Goal: Task Accomplishment & Management: Complete application form

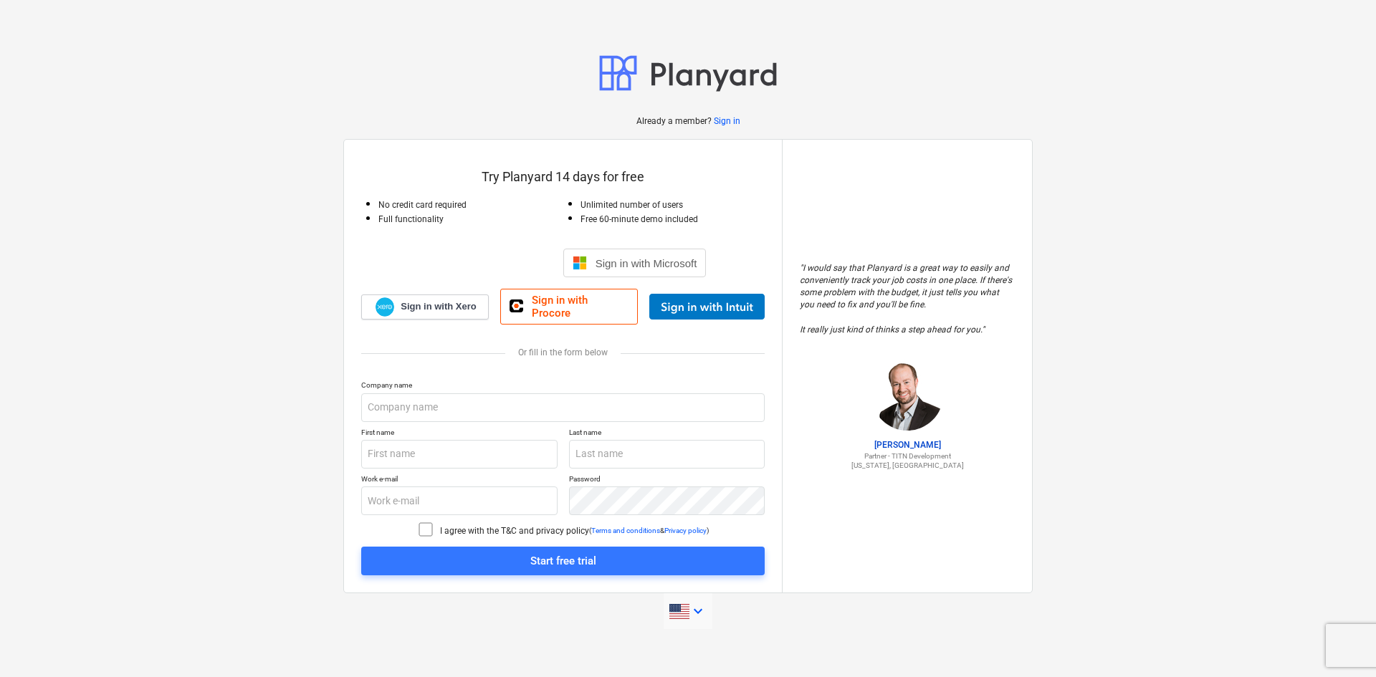
click at [697, 608] on icon "keyboard_arrow_down" at bounding box center [697, 611] width 17 height 17
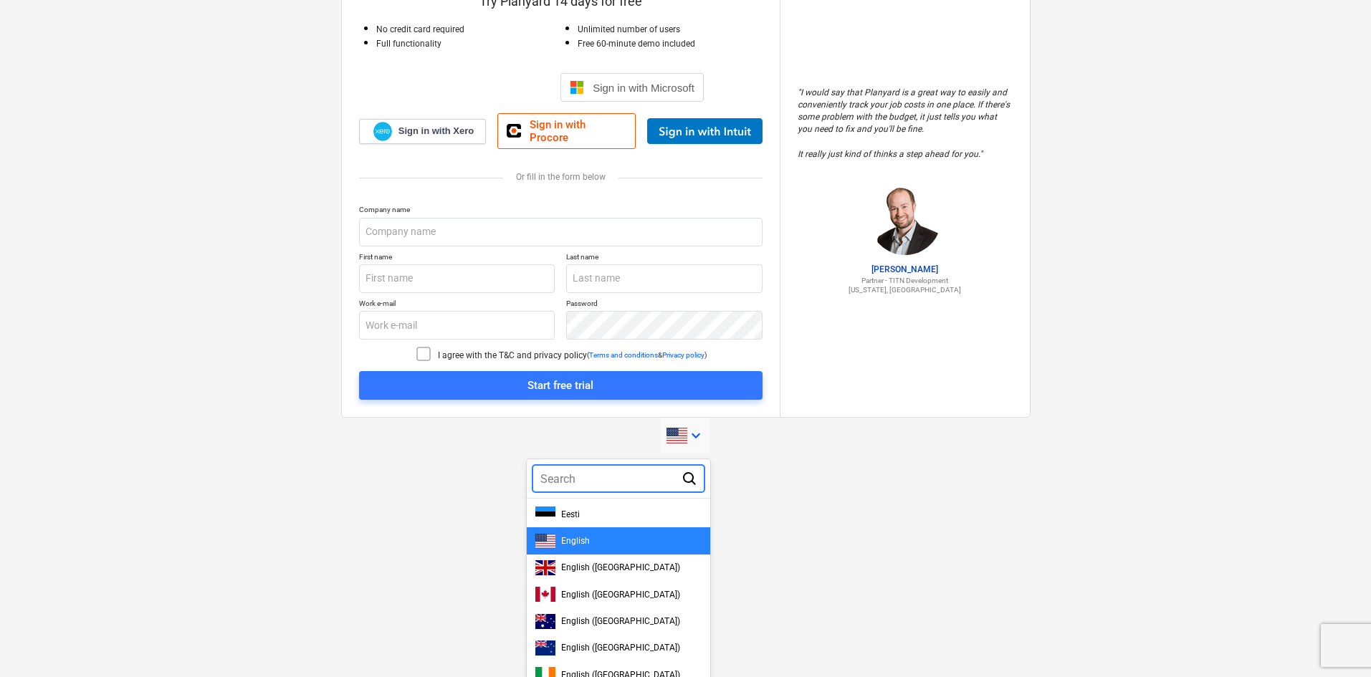
scroll to position [206, 0]
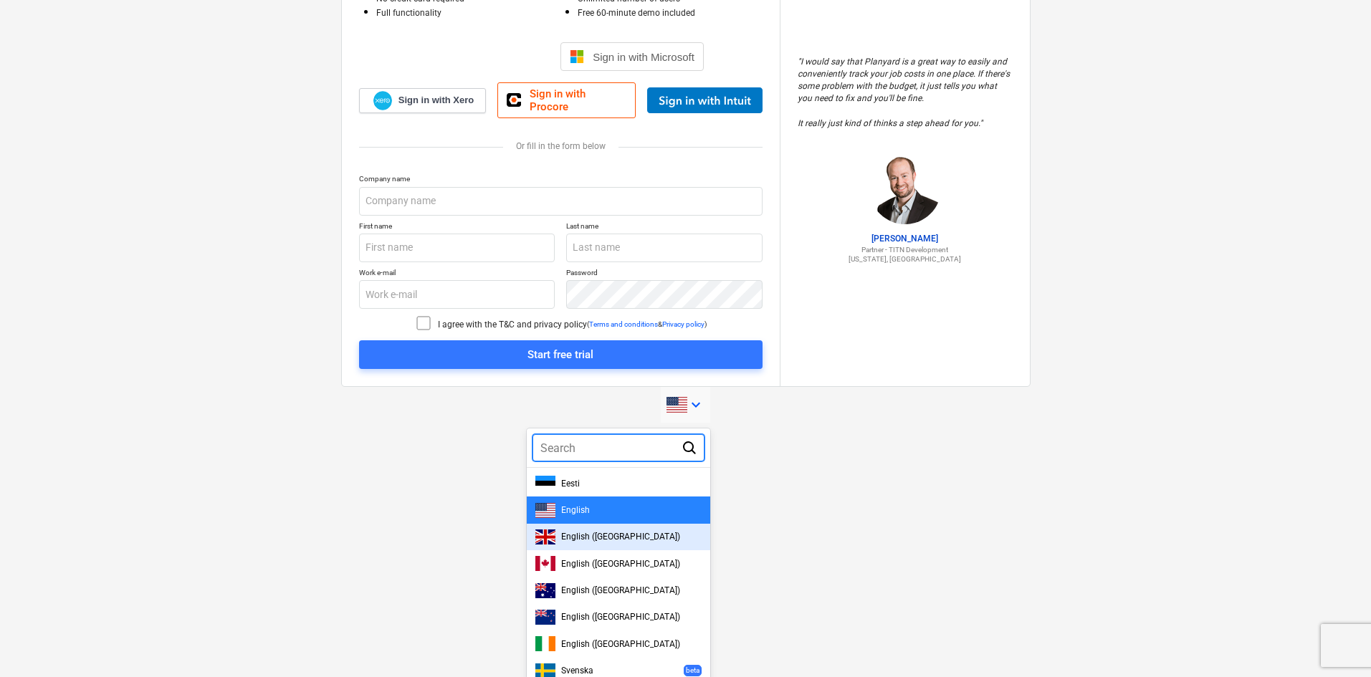
click at [655, 532] on div "English ([GEOGRAPHIC_DATA])" at bounding box center [618, 537] width 166 height 15
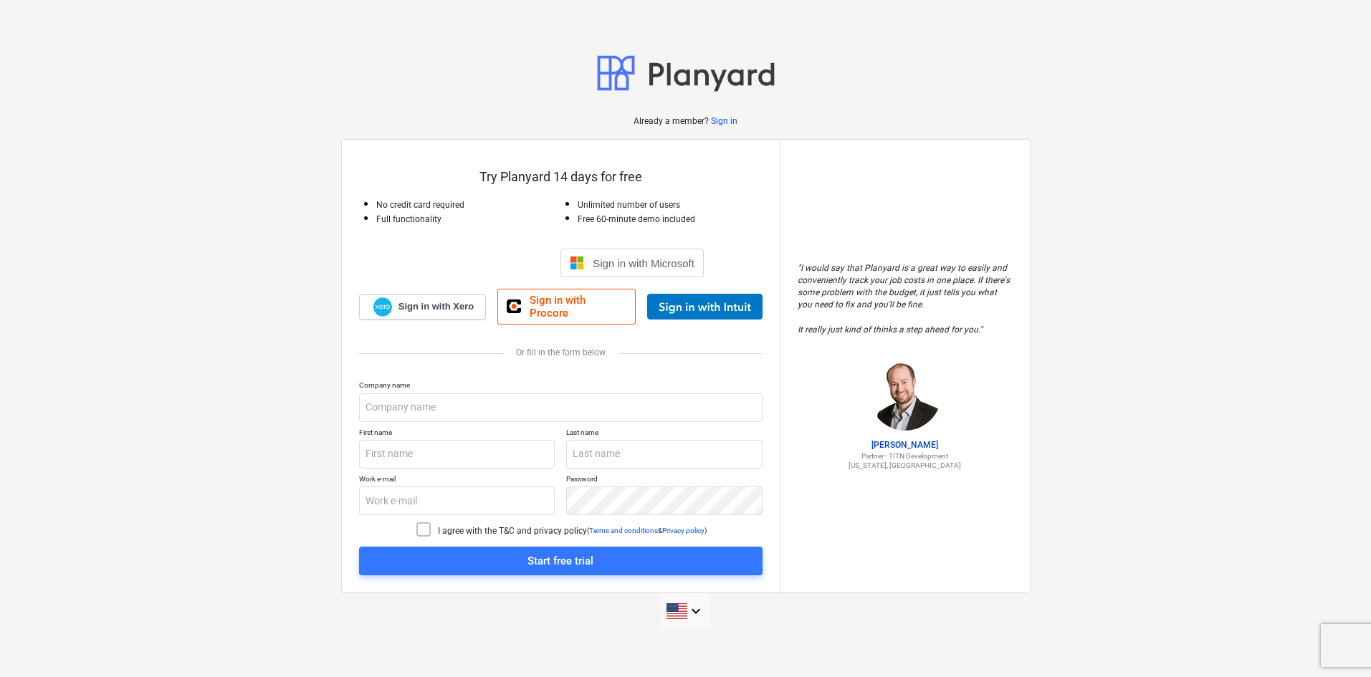
scroll to position [0, 0]
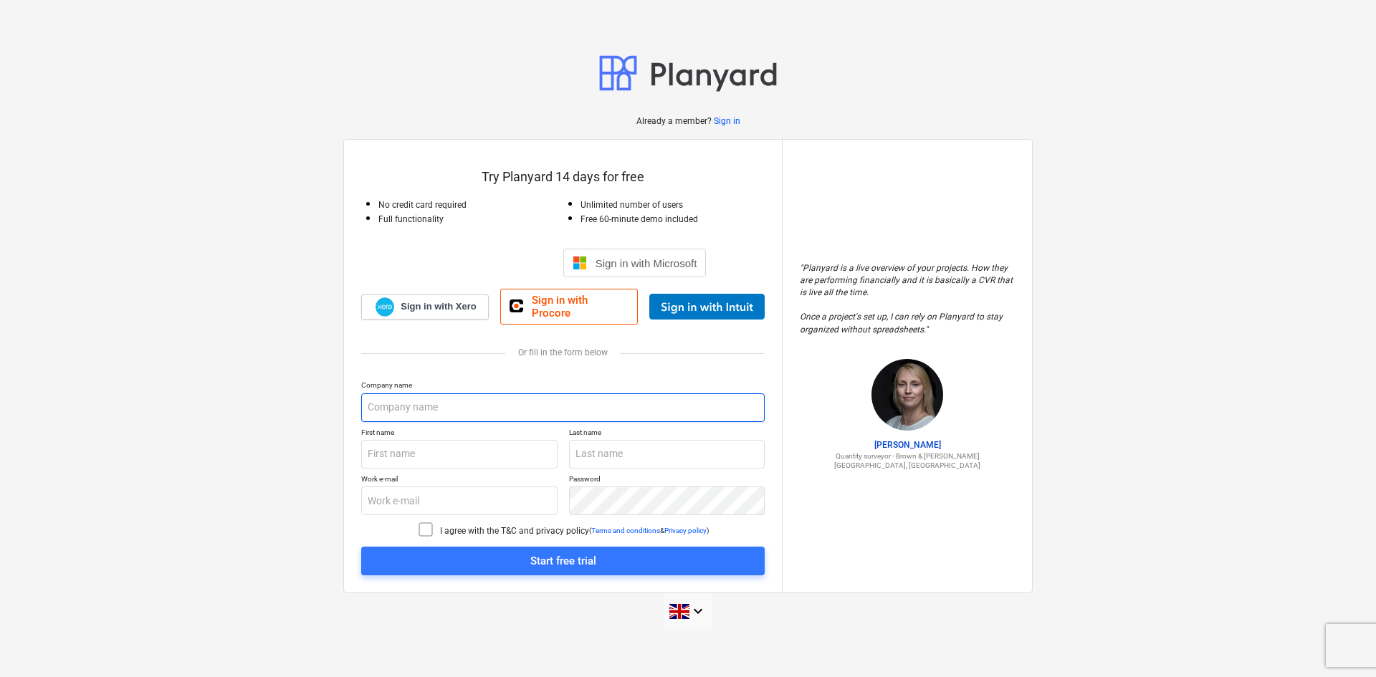
click at [459, 413] on input "text" at bounding box center [562, 407] width 403 height 29
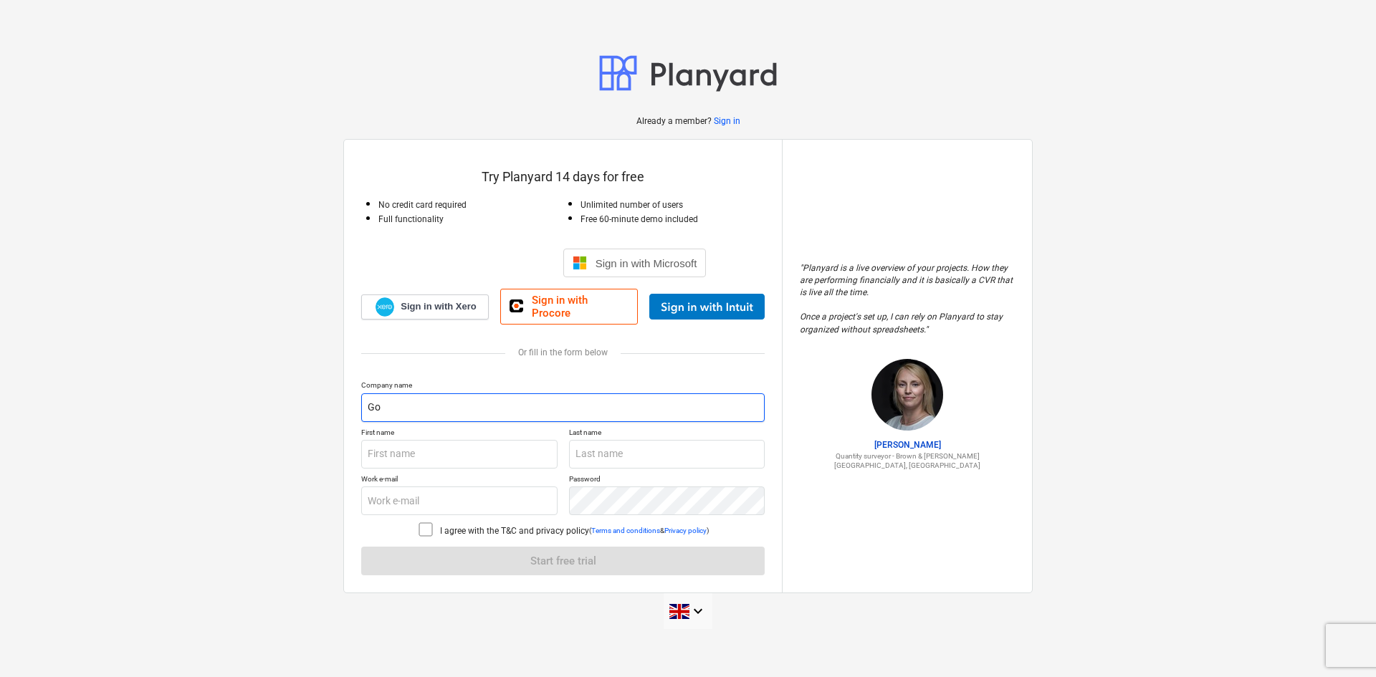
type input "G"
type input "Vision360"
type input "[PERSON_NAME]"
type input "[PERSON_NAME][EMAIL_ADDRESS][PERSON_NAME][DOMAIN_NAME]"
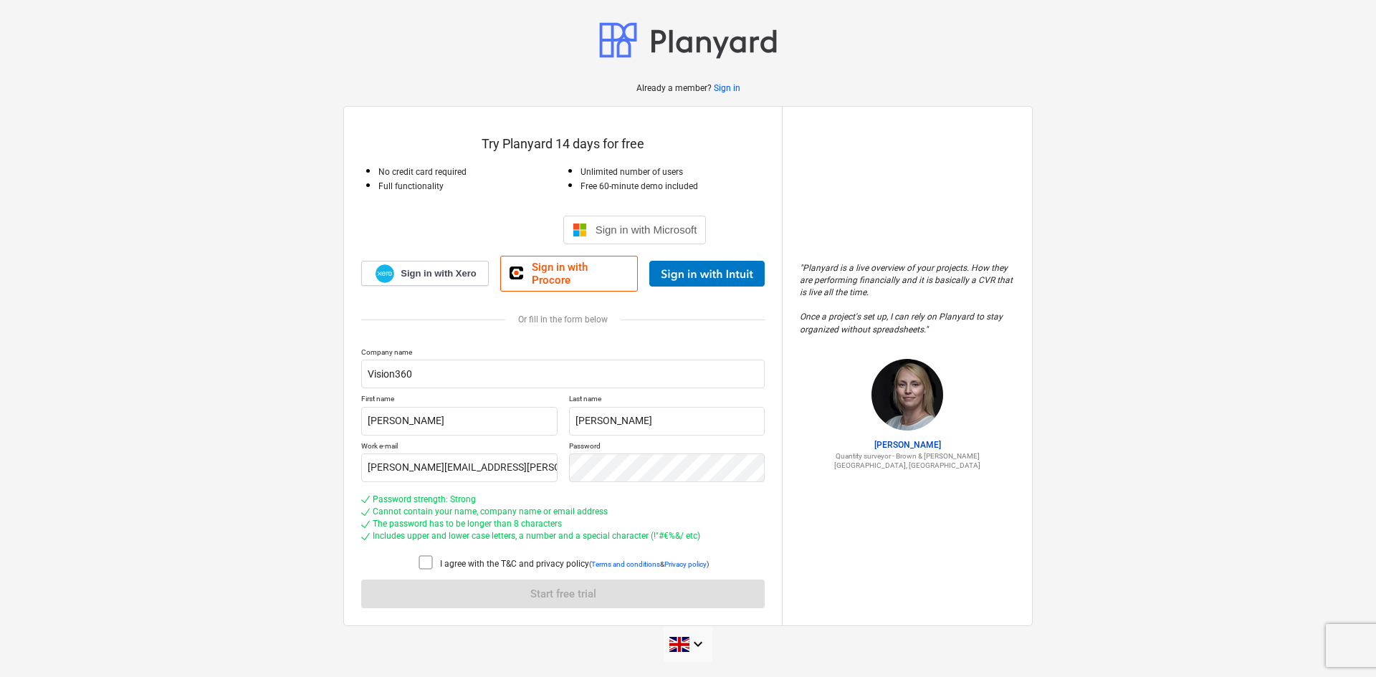
click at [427, 559] on icon at bounding box center [425, 562] width 17 height 17
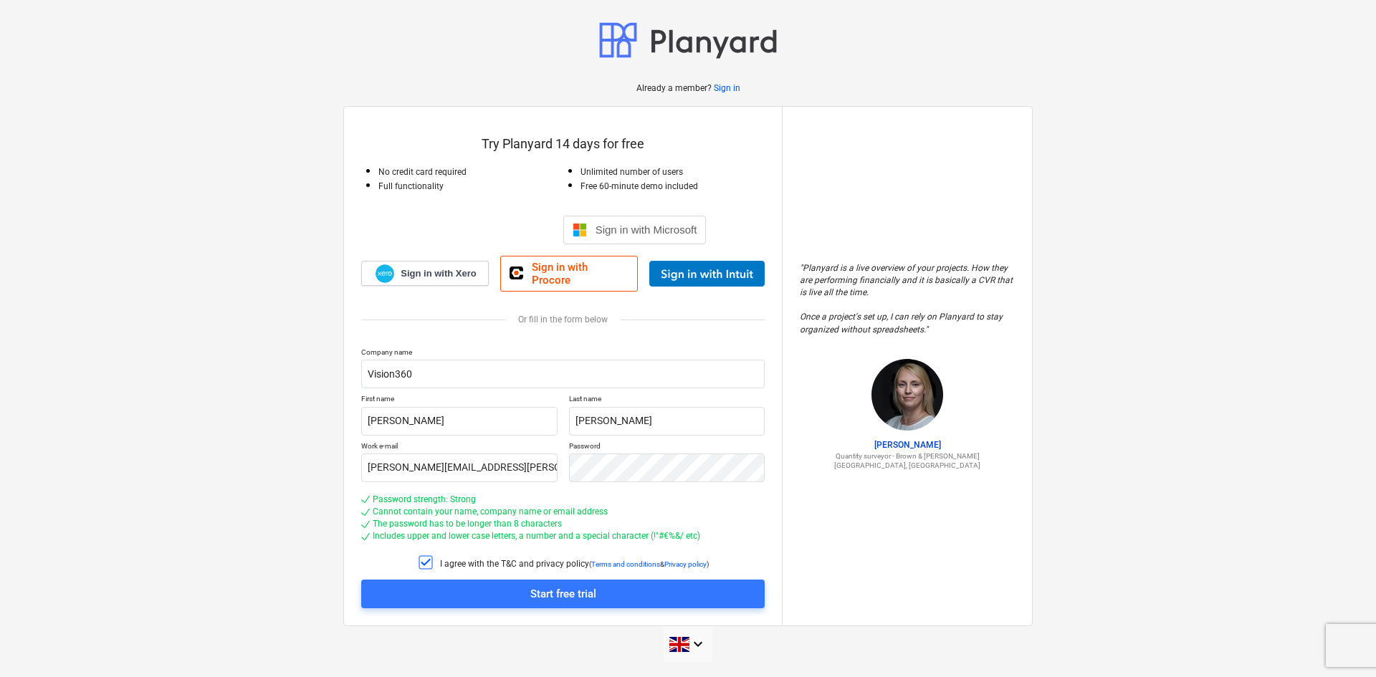
click at [459, 585] on span "Start free trial" at bounding box center [562, 594] width 369 height 19
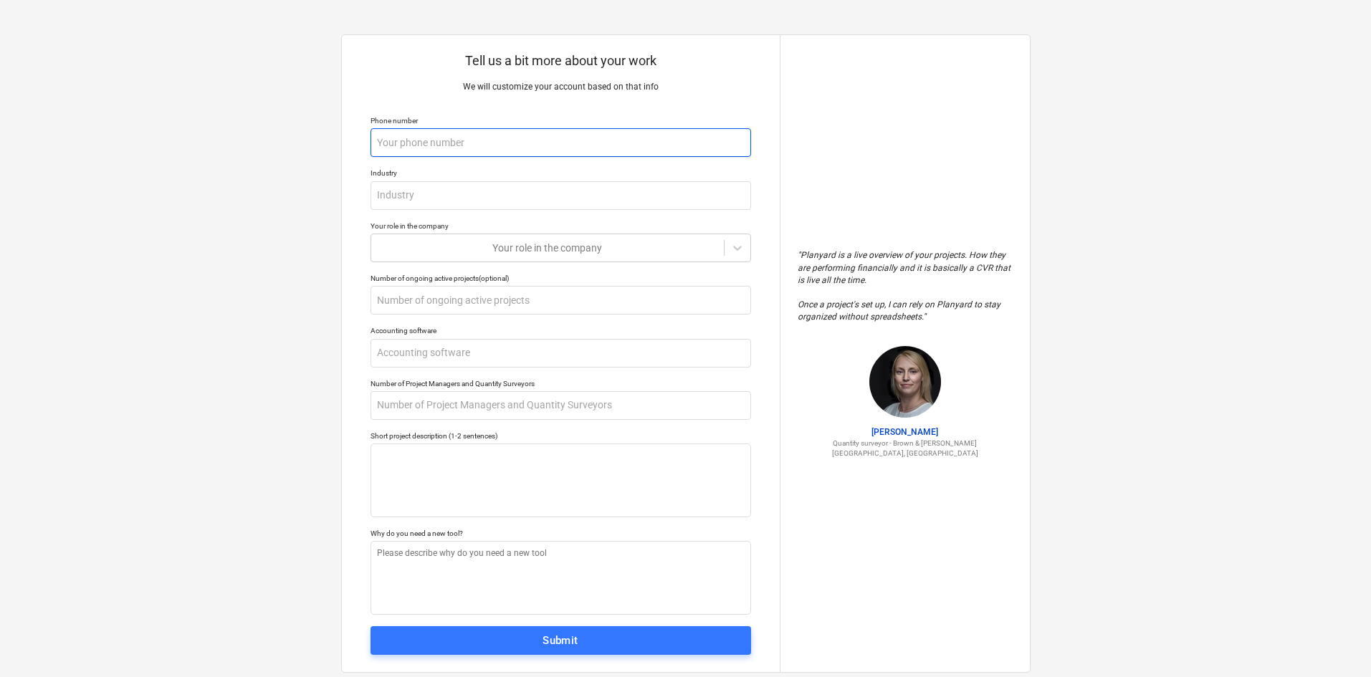
click at [461, 140] on input "text" at bounding box center [560, 142] width 381 height 29
click at [279, 366] on div "Tell us a bit more about your work We will customize your account based on that…" at bounding box center [685, 353] width 1371 height 707
type textarea "x"
